Goal: Manage account settings

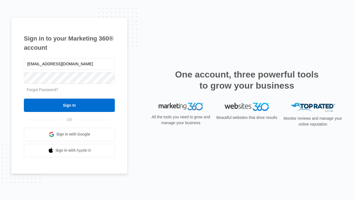
type input "[EMAIL_ADDRESS][DOMAIN_NAME]"
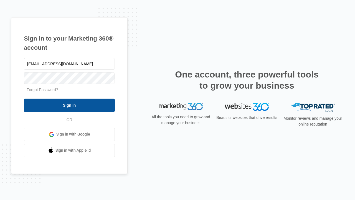
click at [69, 105] on input "Sign In" at bounding box center [69, 104] width 91 height 13
